Goal: Task Accomplishment & Management: Use online tool/utility

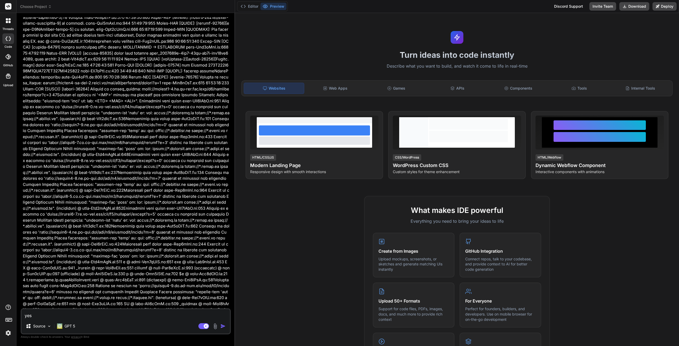
scroll to position [2002, 0]
type textarea "x"
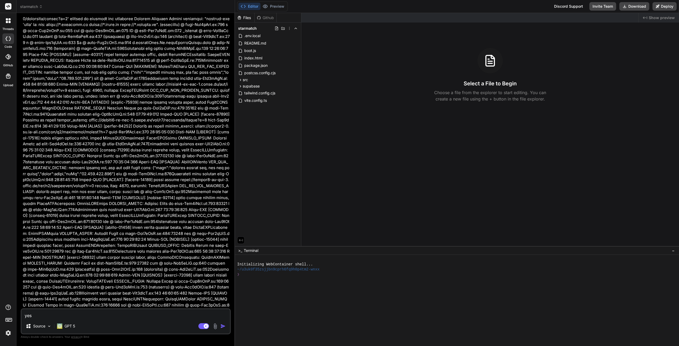
scroll to position [2586, 0]
click at [36, 7] on span "starmatch" at bounding box center [31, 6] width 23 height 5
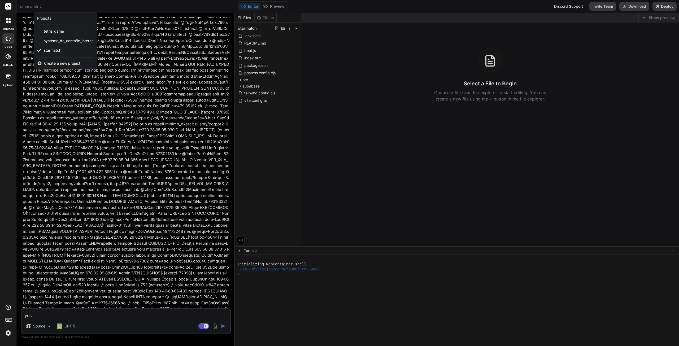
click at [63, 61] on span "Create a new project" at bounding box center [62, 63] width 36 height 5
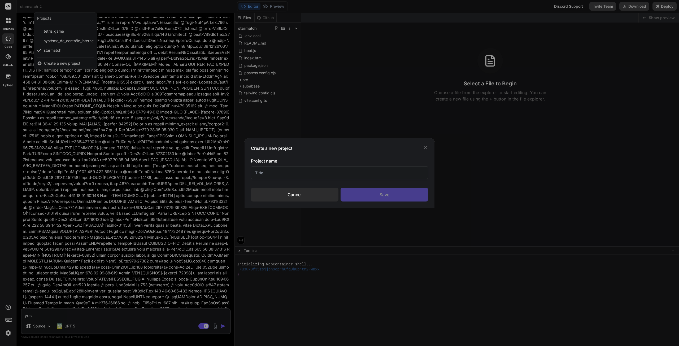
click at [252, 168] on div "Create a new project Project name Cancel Save" at bounding box center [340, 173] width 190 height 70
click at [262, 167] on input "text" at bounding box center [339, 172] width 177 height 13
type input "NEW"
click at [377, 194] on div "Save" at bounding box center [385, 195] width 88 height 14
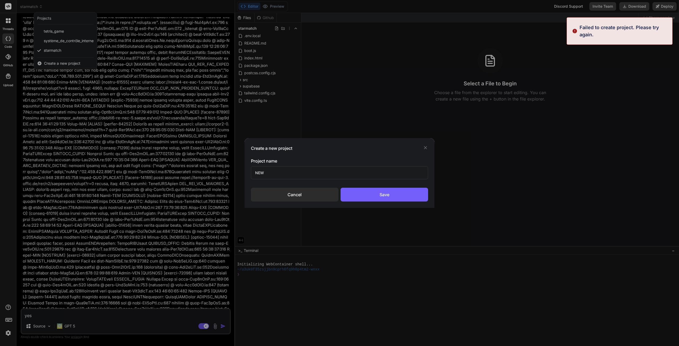
click at [424, 146] on icon at bounding box center [425, 147] width 5 height 5
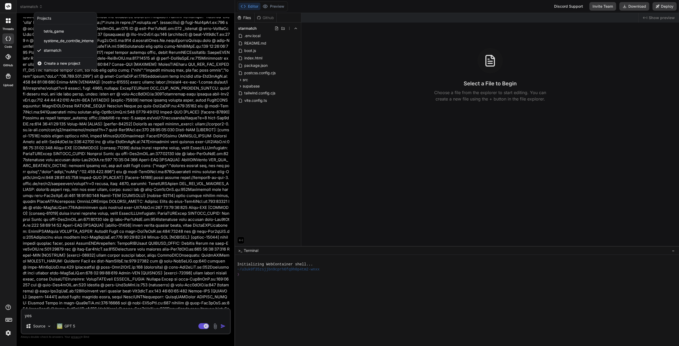
click at [311, 55] on div at bounding box center [339, 173] width 679 height 346
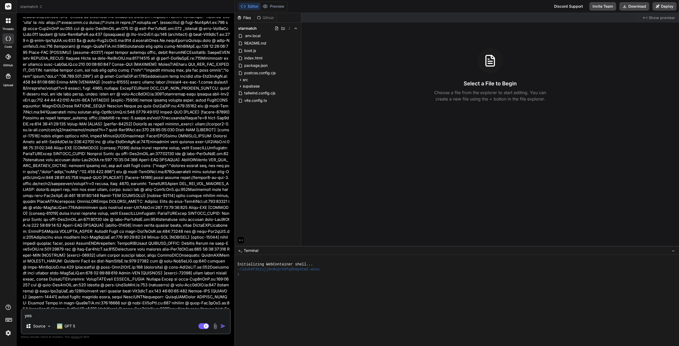
click at [270, 18] on div "Github" at bounding box center [266, 17] width 22 height 5
click at [248, 18] on div "Files" at bounding box center [244, 17] width 19 height 5
click at [254, 7] on button "Editor" at bounding box center [250, 6] width 22 height 7
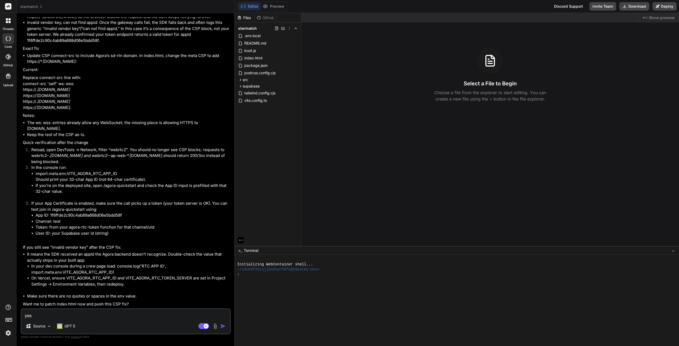
scroll to position [3138, 0]
click at [6, 330] on img at bounding box center [8, 333] width 9 height 9
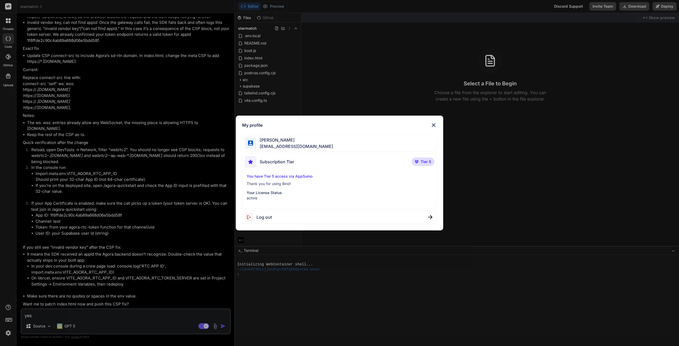
click at [9, 332] on div "My profile [PERSON_NAME] [EMAIL_ADDRESS][DOMAIN_NAME] Subscription Tier Tier 5 …" at bounding box center [339, 173] width 679 height 346
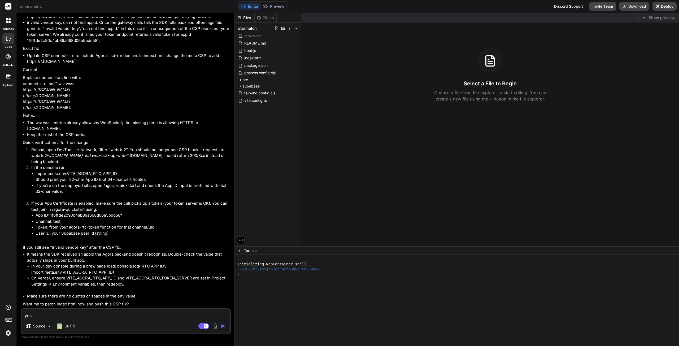
click at [9, 55] on icon at bounding box center [8, 56] width 5 height 5
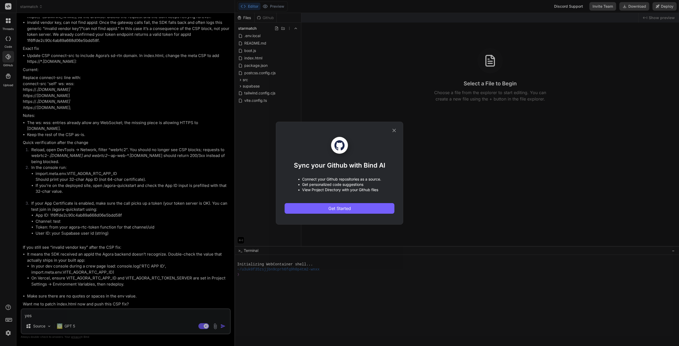
click at [396, 130] on icon at bounding box center [394, 131] width 6 height 6
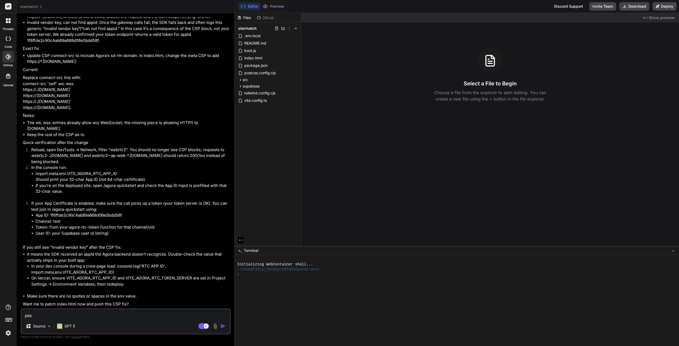
click at [7, 76] on icon at bounding box center [8, 76] width 5 height 5
type textarea "x"
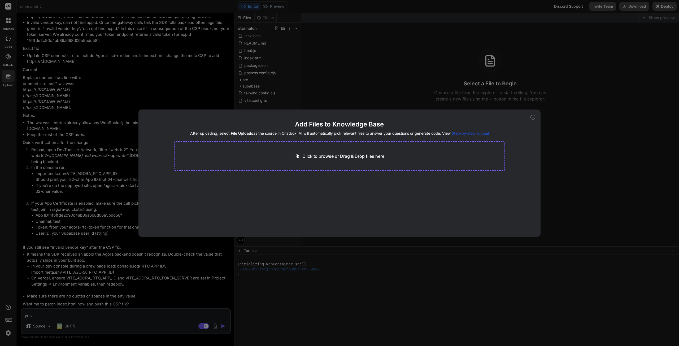
click at [318, 156] on p "Click to browse or Drag & Drop files here" at bounding box center [343, 156] width 82 height 6
type input "C:\fakepath\tailwind.config.cjs"
type textarea "x"
click at [476, 133] on span "Step-by-step Tutorial" at bounding box center [470, 133] width 37 height 5
